Goal: Go to known website

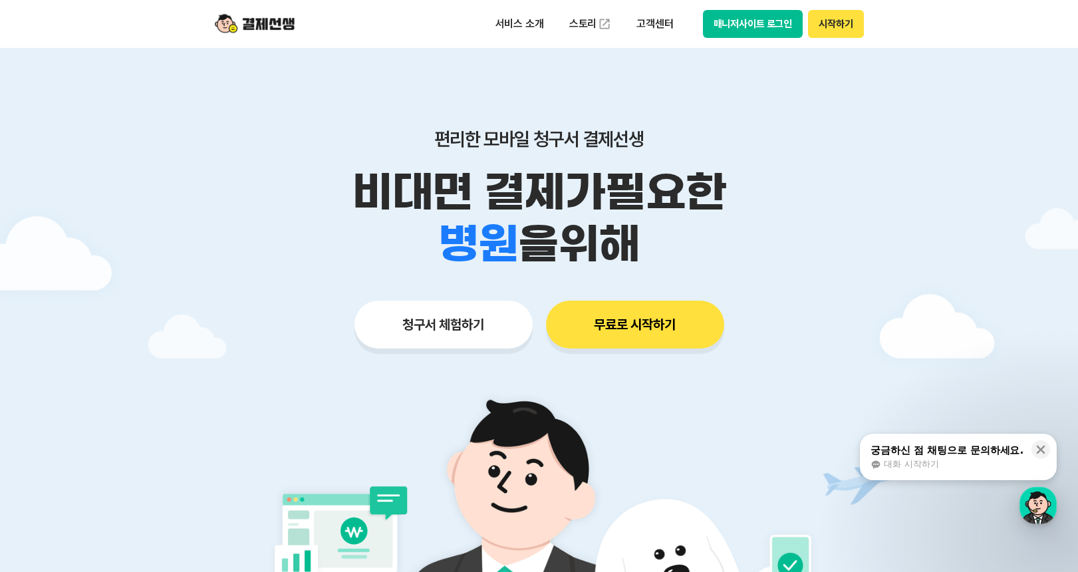
click at [765, 19] on button "매니저사이트 로그인" at bounding box center [753, 24] width 100 height 28
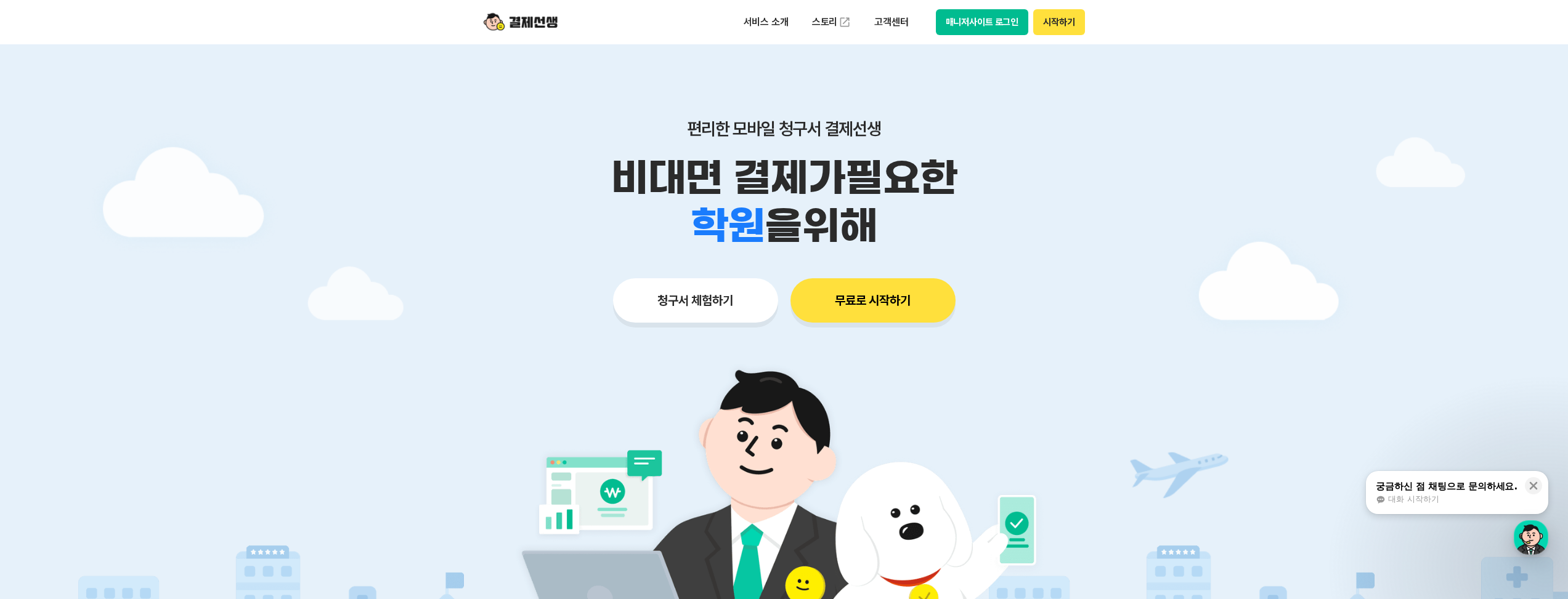
click at [988, 24] on button "매니저사이트 로그인" at bounding box center [982, 22] width 93 height 26
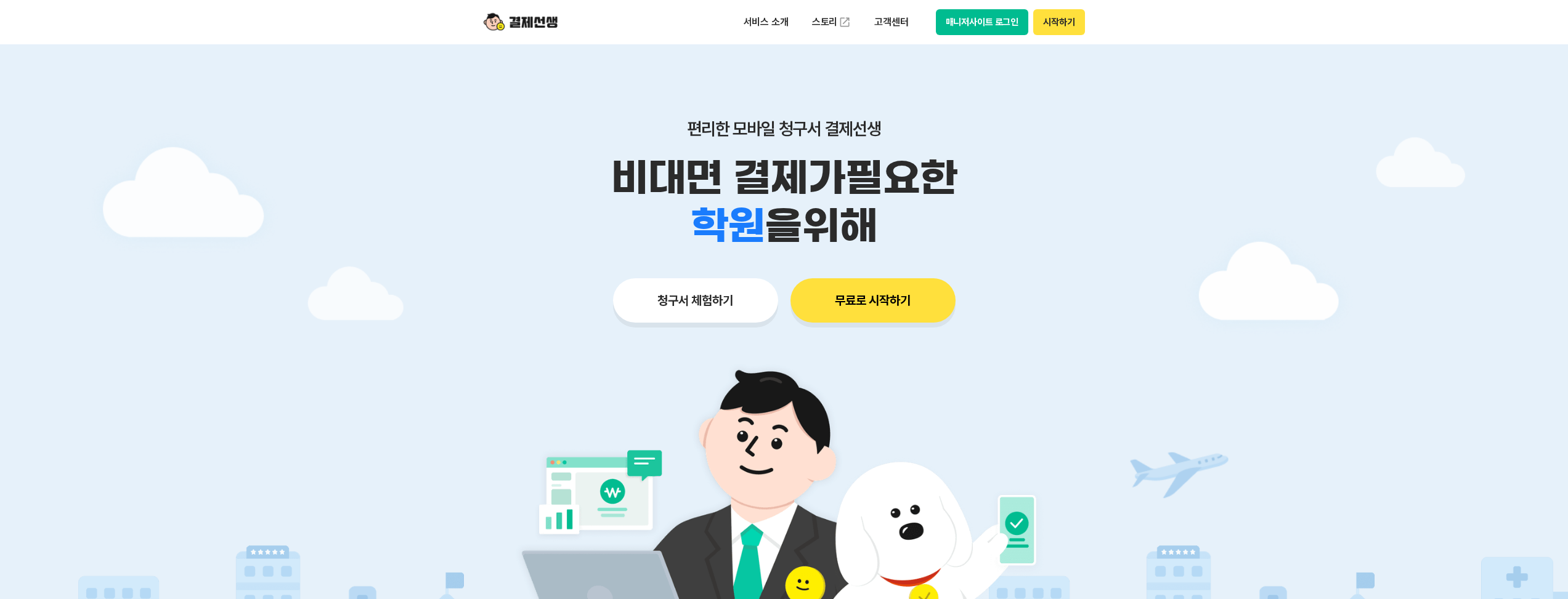
click at [963, 16] on button "매니저사이트 로그인" at bounding box center [982, 22] width 93 height 26
